Goal: Entertainment & Leisure: Consume media (video, audio)

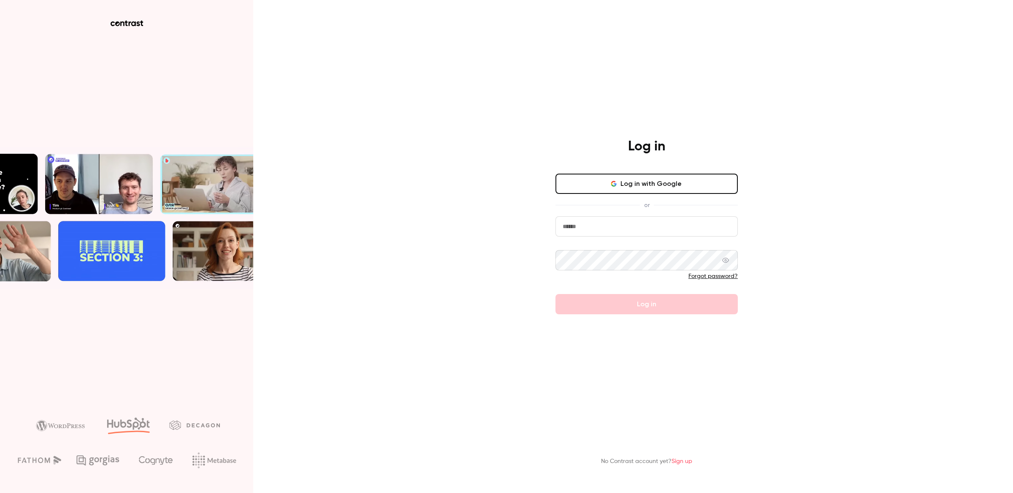
drag, startPoint x: 618, startPoint y: 228, endPoint x: 614, endPoint y: 178, distance: 49.6
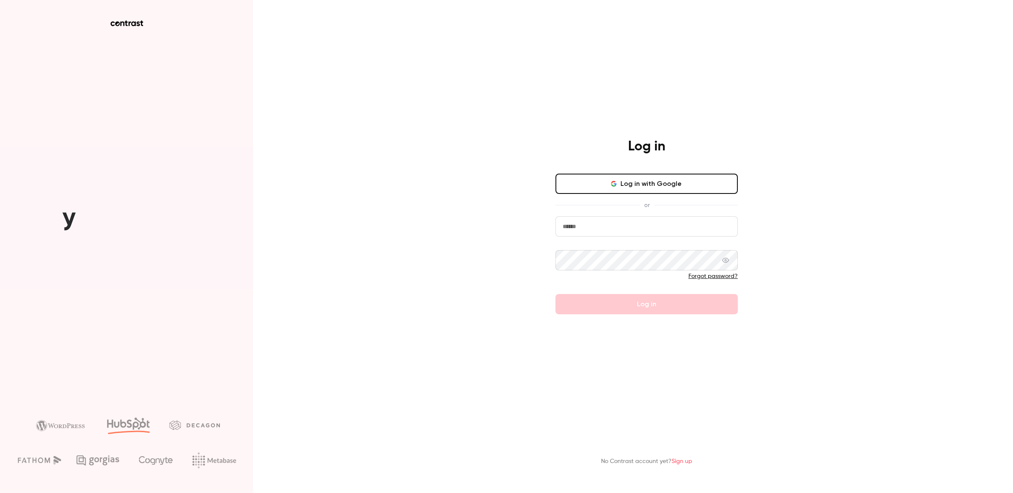
click at [618, 228] on input "email" at bounding box center [647, 226] width 182 height 20
click at [605, 185] on button "Log in with Google" at bounding box center [647, 184] width 182 height 20
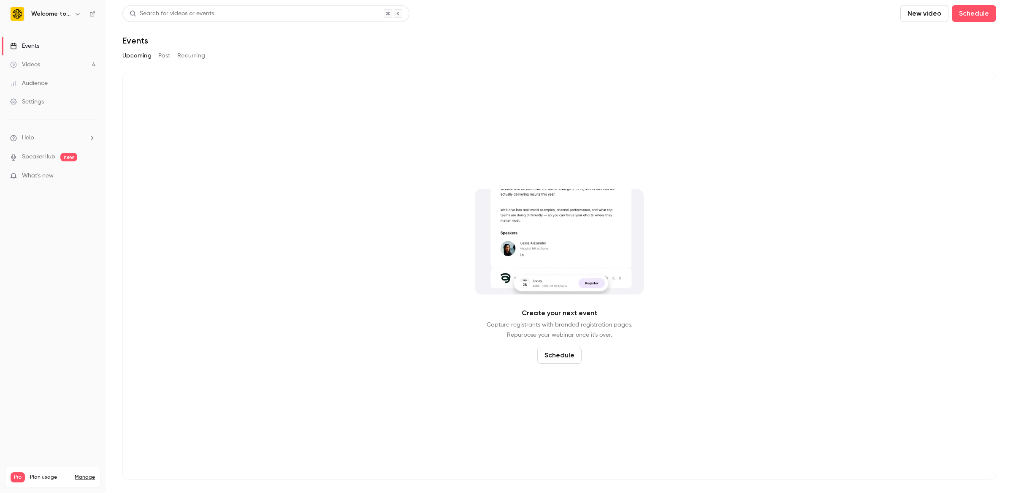
click at [73, 62] on link "Videos 4" at bounding box center [53, 64] width 106 height 19
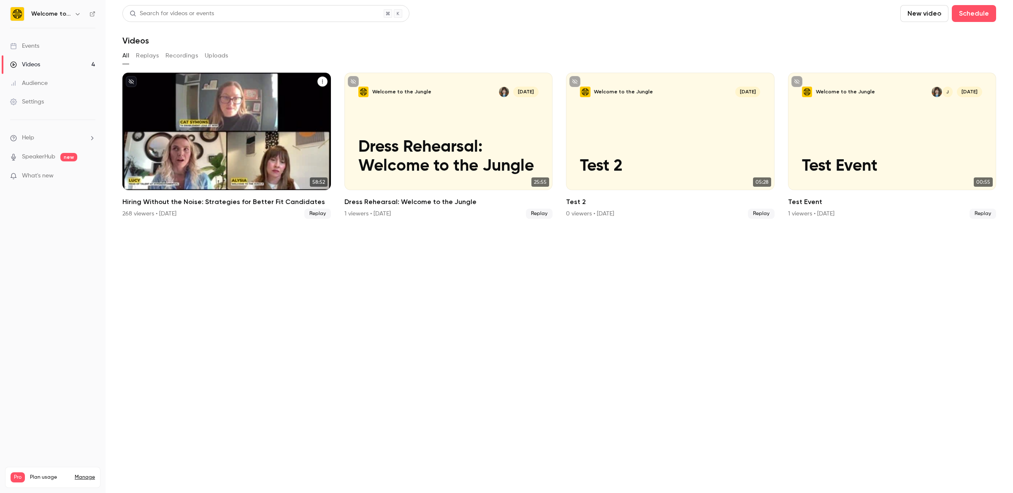
click at [275, 110] on div "Welcome to the Jungle [DATE] Hiring Without the Noise: Strategies for Better Fi…" at bounding box center [226, 131] width 209 height 117
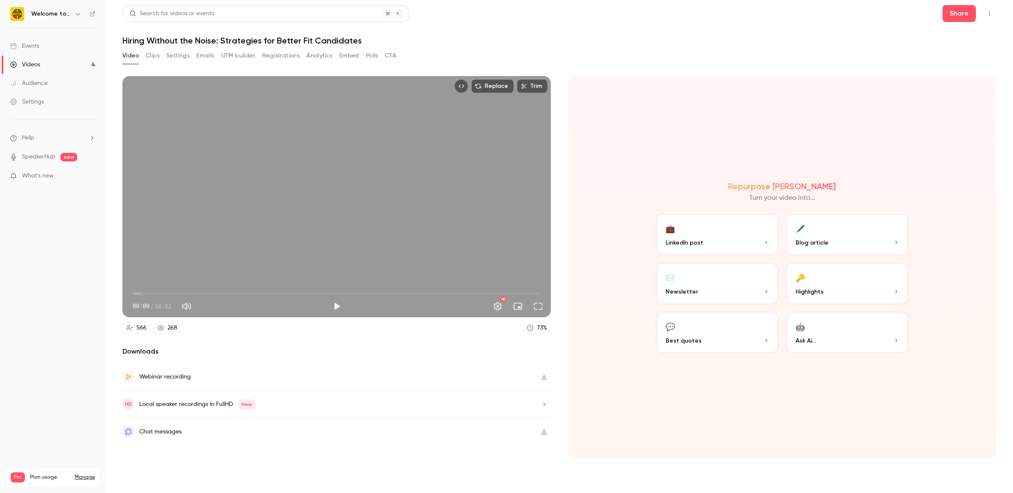
click at [149, 56] on button "Clips" at bounding box center [153, 56] width 14 height 14
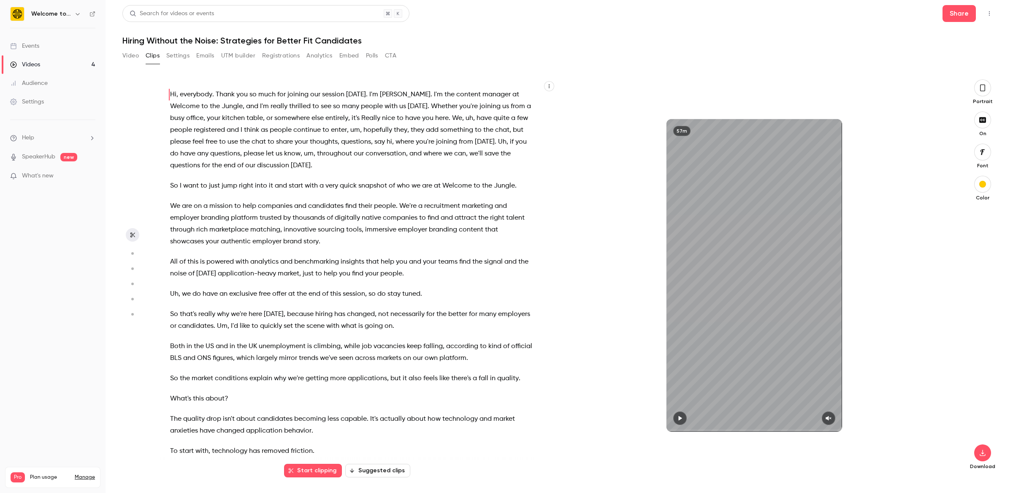
click at [373, 466] on button "Suggested clips" at bounding box center [377, 471] width 65 height 14
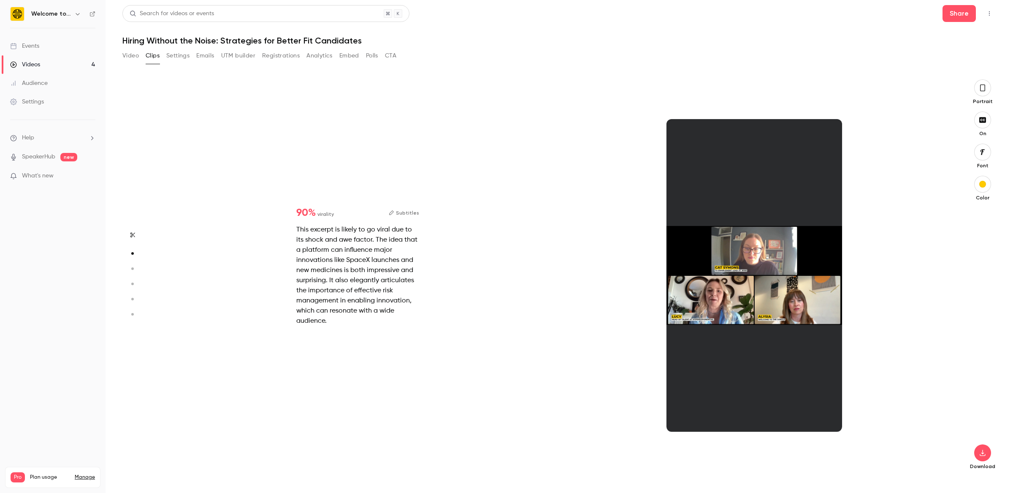
scroll to position [398, 0]
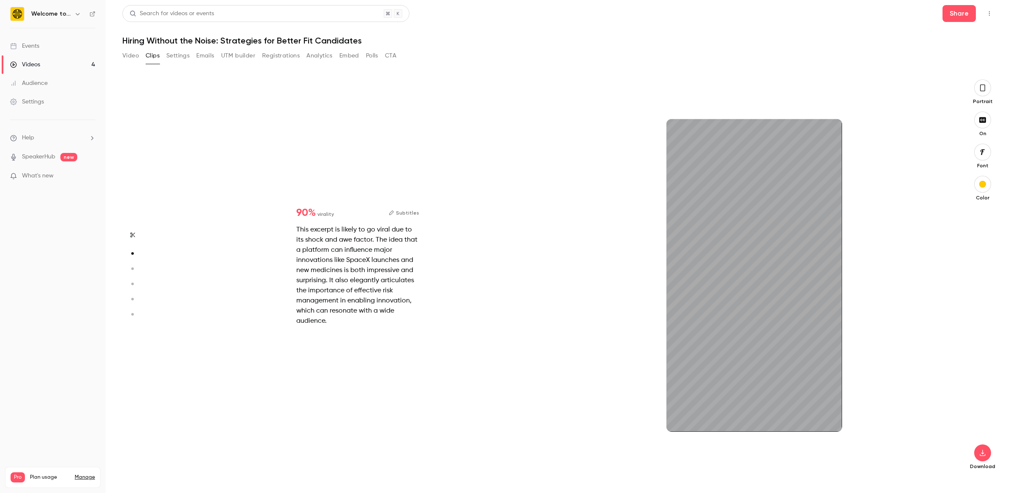
type input "*"
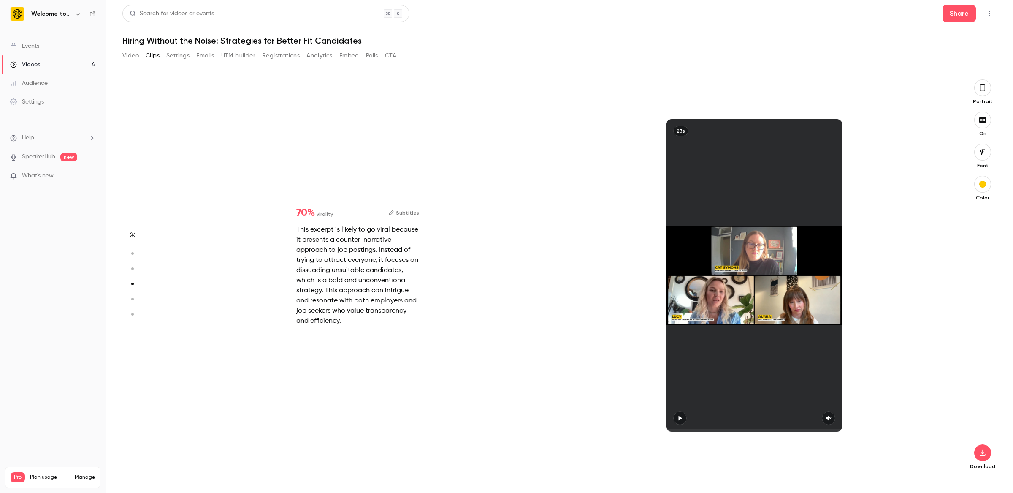
type input "*"
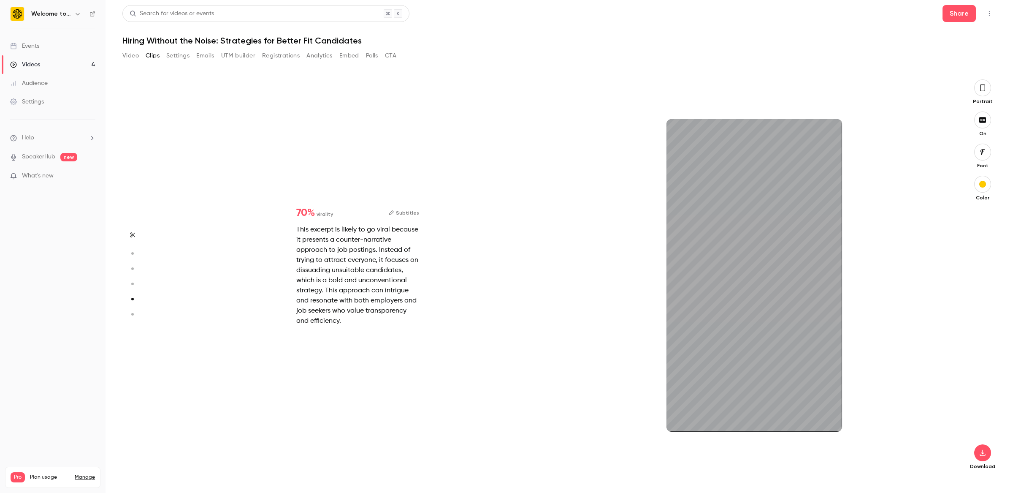
scroll to position [1593, 0]
click at [416, 269] on div "This excerpt is likely to go viral because it presents a counter-narrative appr…" at bounding box center [357, 275] width 123 height 101
click at [766, 354] on div "23s" at bounding box center [755, 275] width 176 height 312
click at [986, 92] on icon "button" at bounding box center [983, 87] width 7 height 9
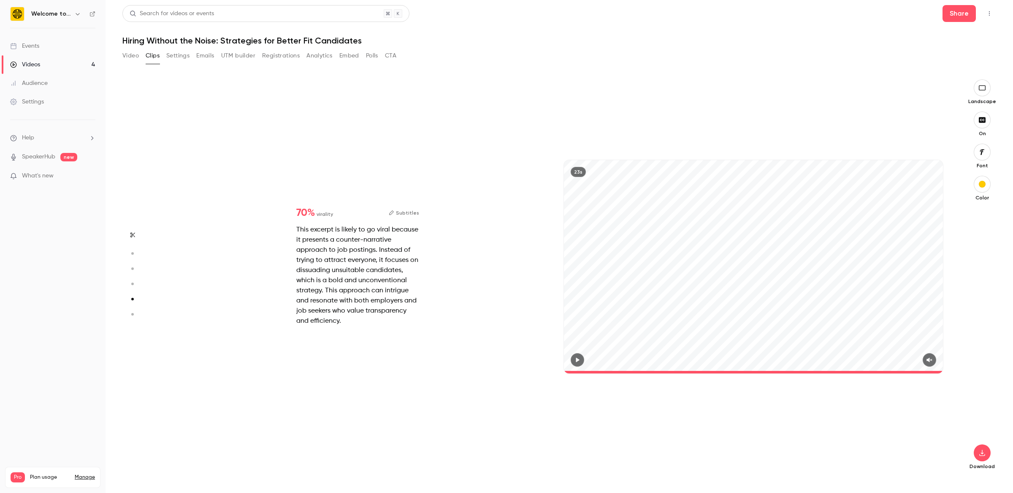
click at [578, 357] on icon "button" at bounding box center [577, 360] width 7 height 6
click at [981, 453] on icon "button" at bounding box center [982, 452] width 10 height 7
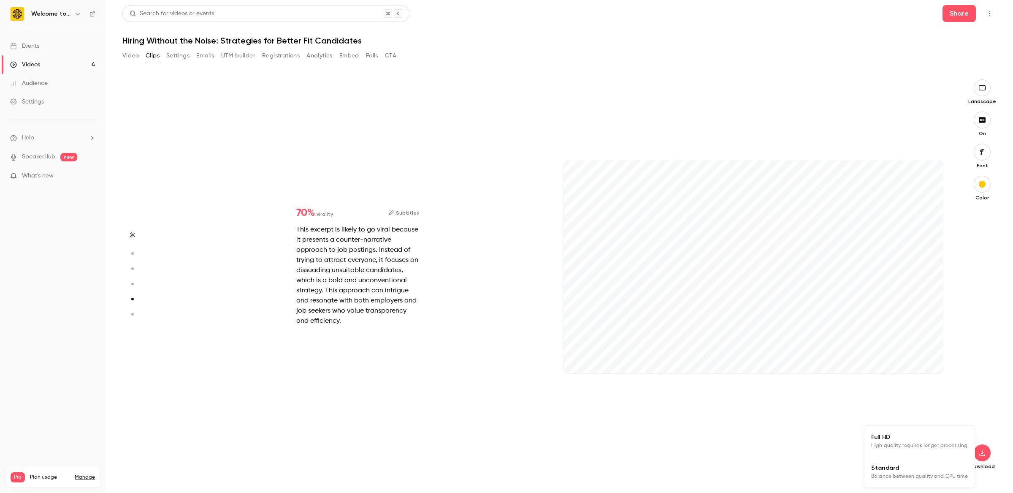
click at [908, 479] on span "Balance between quality and CPU time" at bounding box center [920, 476] width 97 height 8
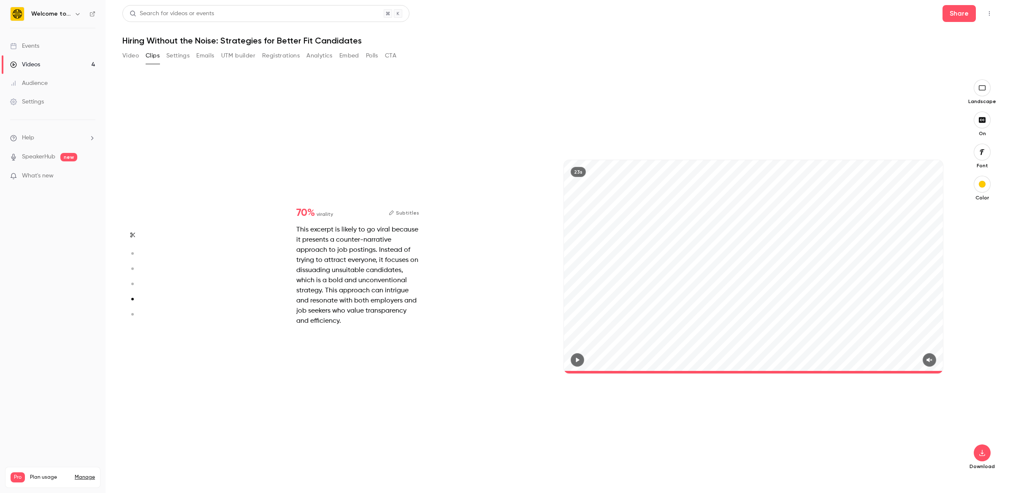
type input "****"
